Goal: Information Seeking & Learning: Learn about a topic

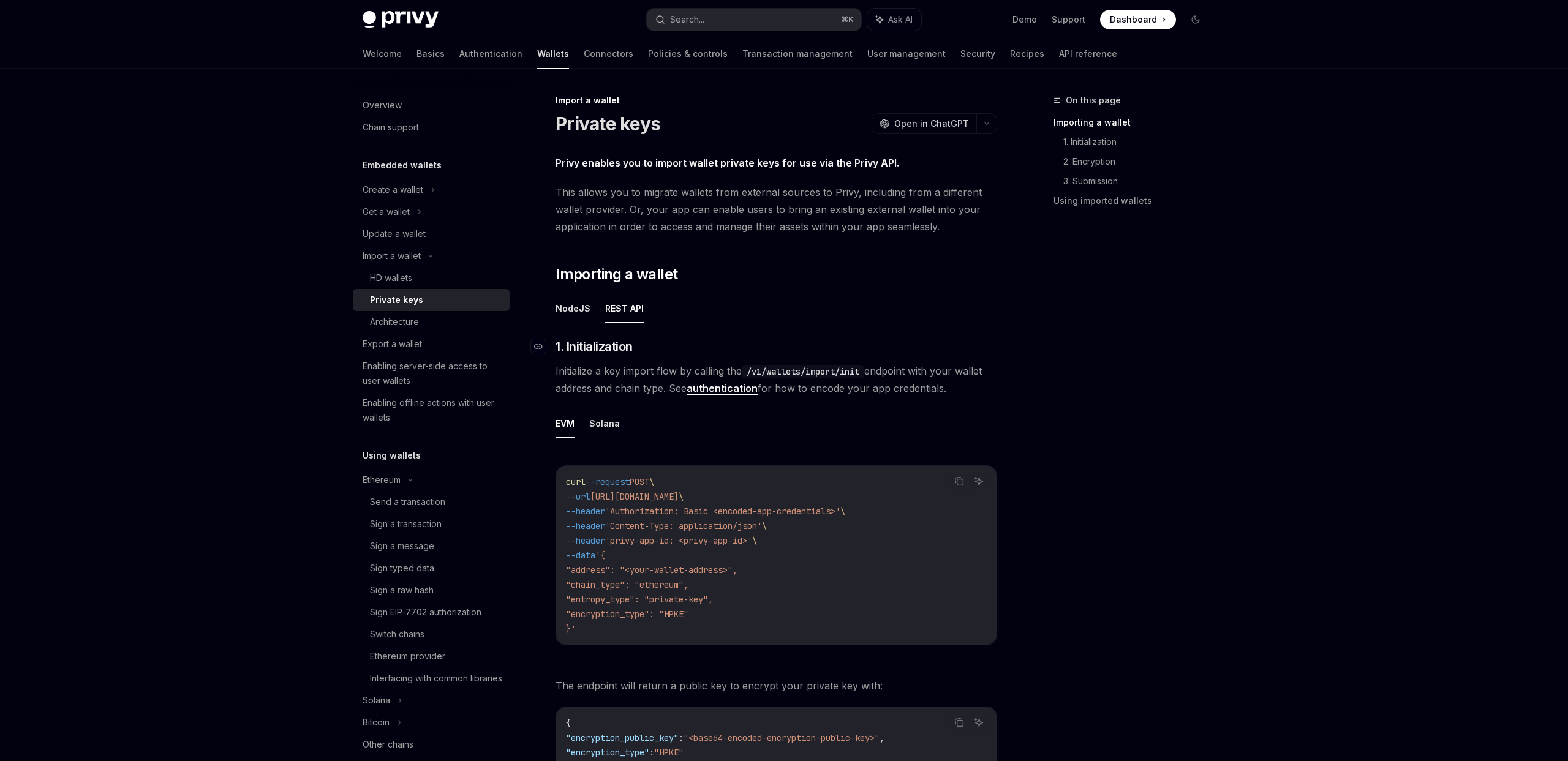
click at [738, 351] on h3 "​ 1. Initialization" at bounding box center [776, 347] width 441 height 18
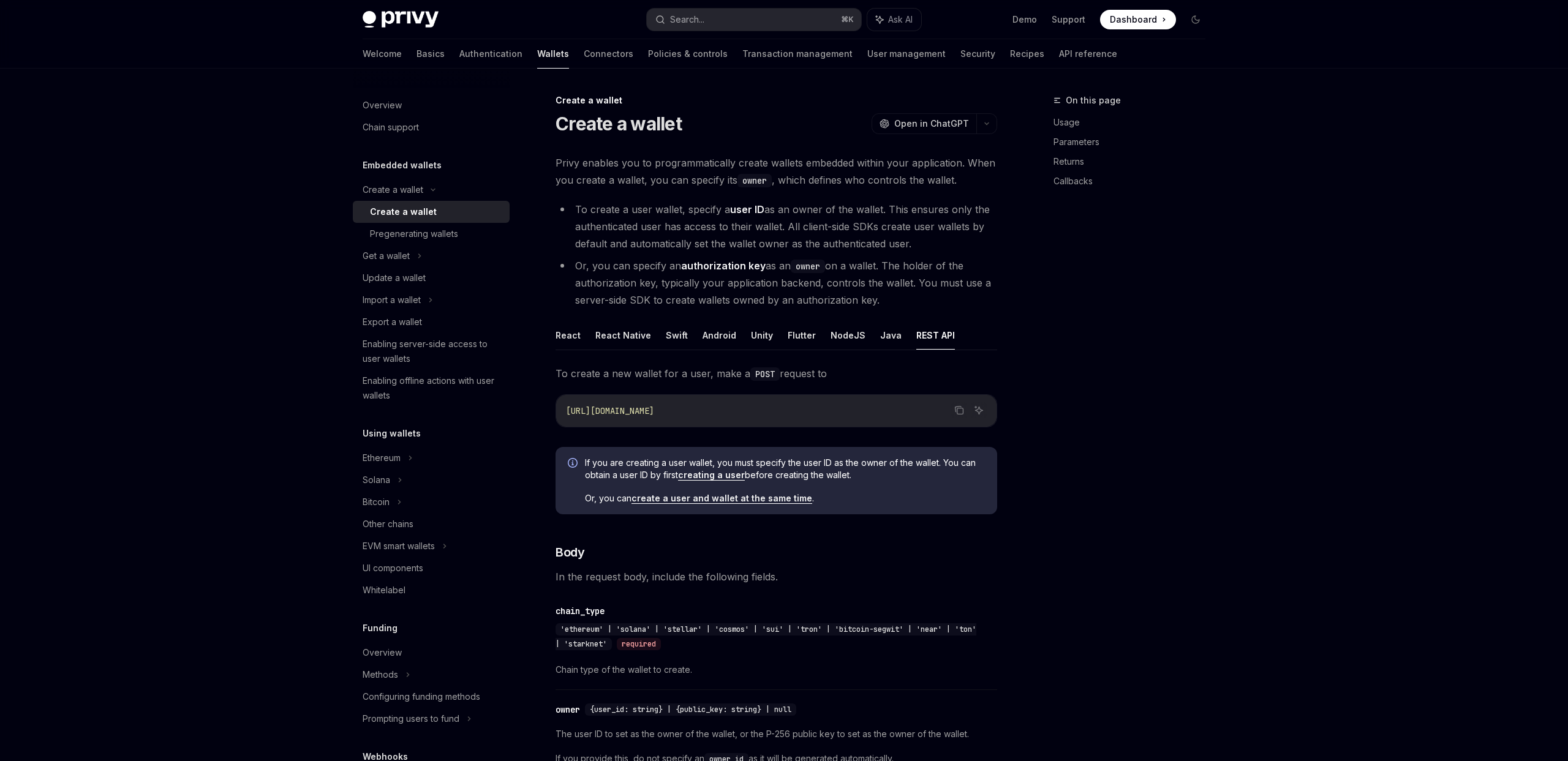
scroll to position [240, 0]
